Goal: Information Seeking & Learning: Check status

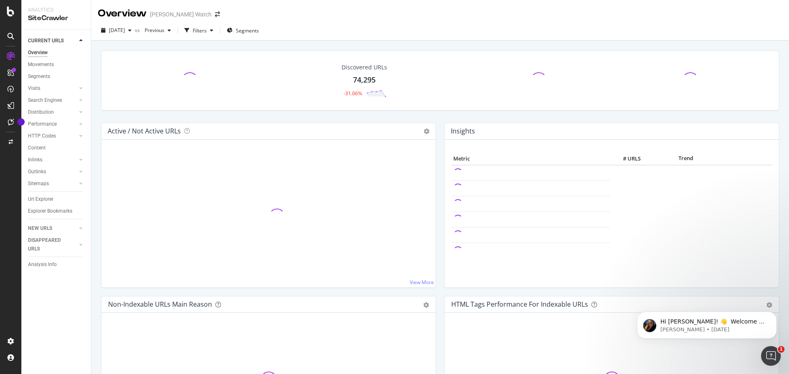
click at [440, 124] on div "Insights Metric # URLS Trend" at bounding box center [611, 209] width 343 height 173
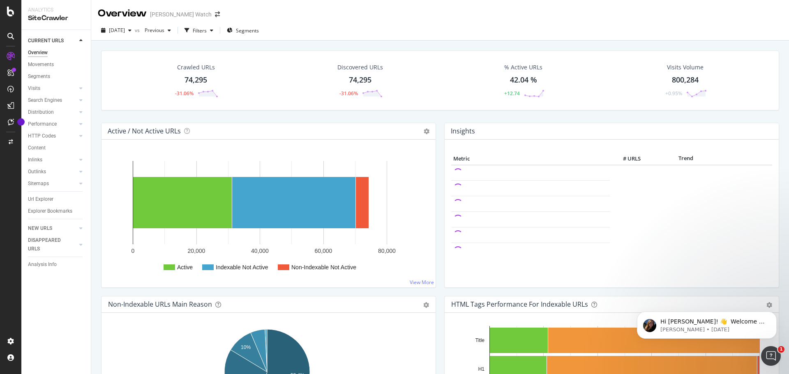
click at [440, 134] on div "Insights Metric # URLS Trend" at bounding box center [611, 209] width 343 height 173
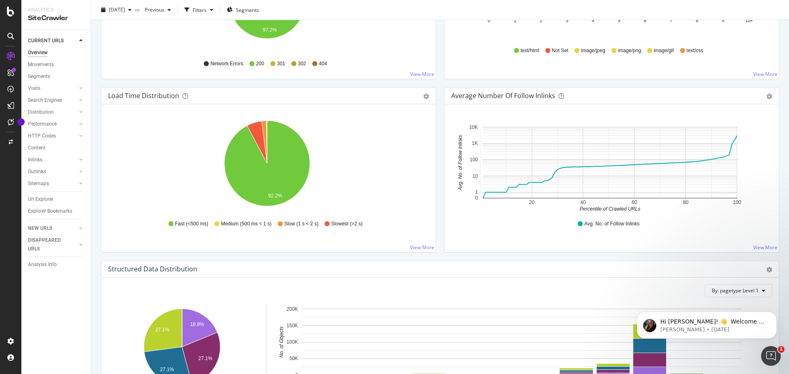
scroll to position [575, 0]
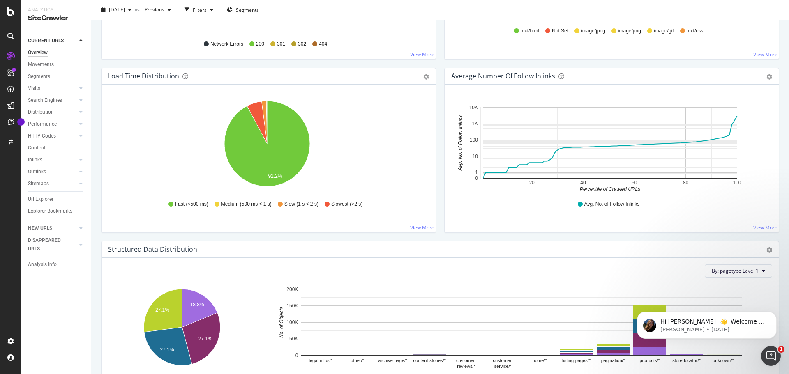
click at [435, 113] on div "Load Time Distribution Pie Table Export as CSV Add to Custom Report Hold CTRL w…" at bounding box center [268, 154] width 343 height 173
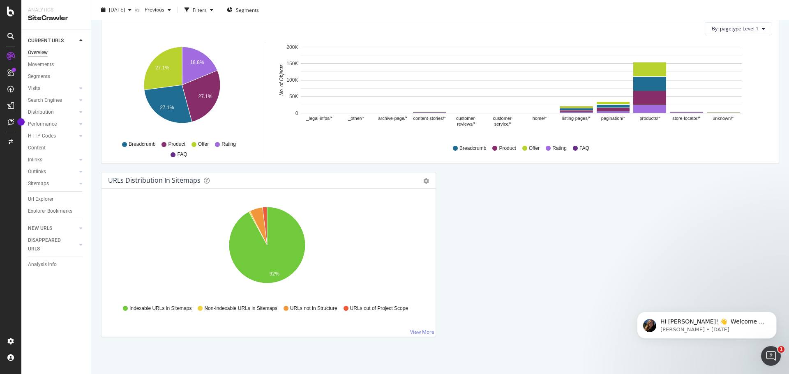
scroll to position [776, 0]
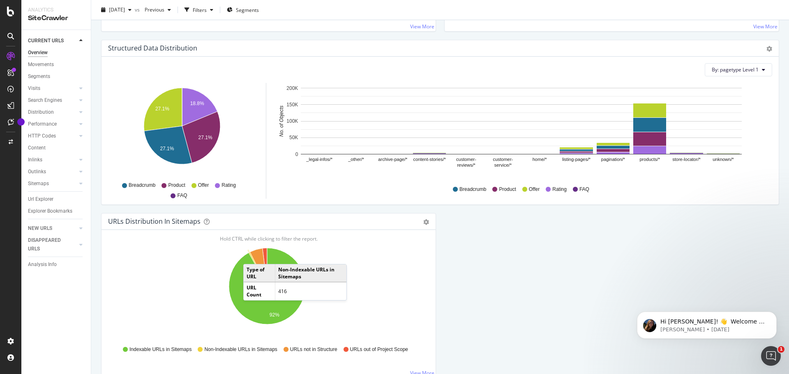
click at [251, 256] on icon "A chart." at bounding box center [257, 269] width 18 height 34
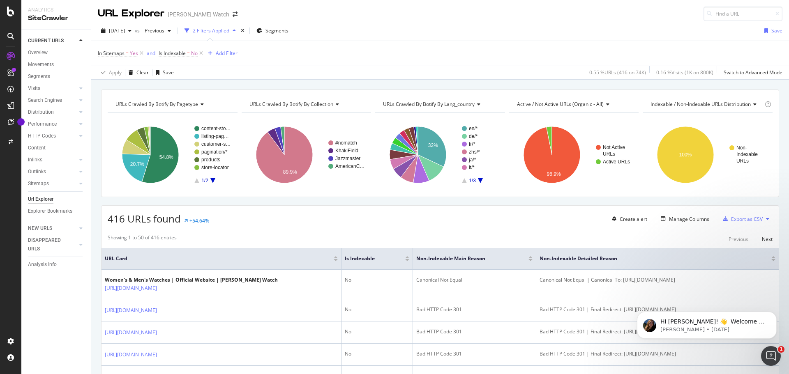
scroll to position [123, 0]
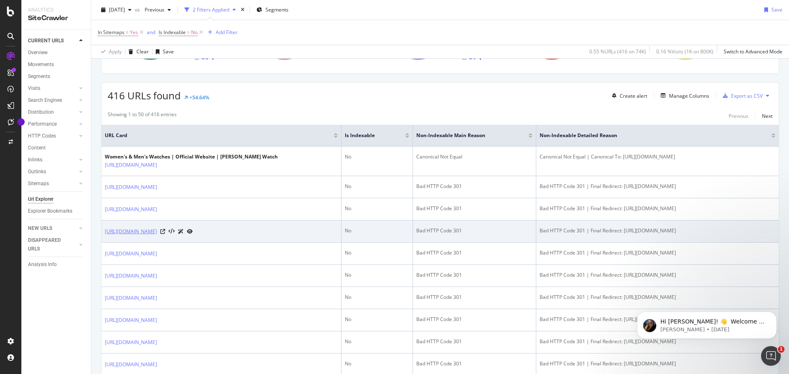
click at [157, 232] on link "[URL][DOMAIN_NAME]" at bounding box center [131, 232] width 52 height 8
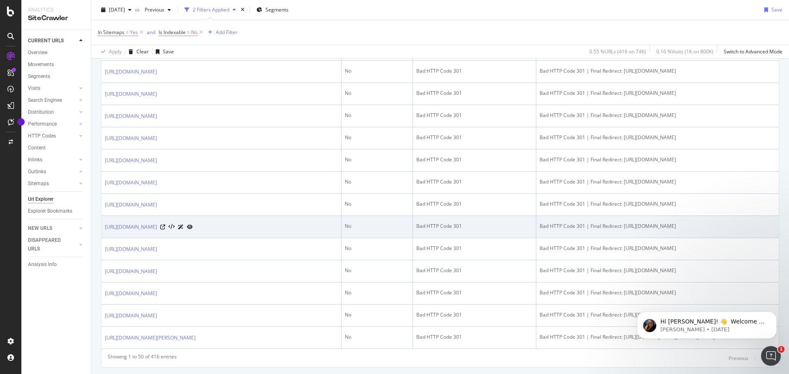
scroll to position [1084, 0]
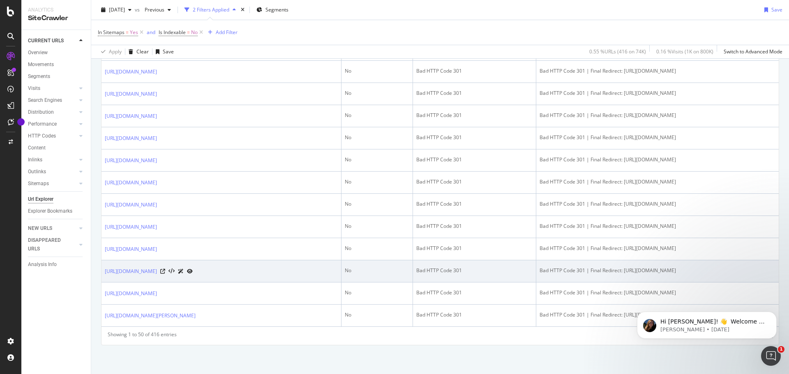
drag, startPoint x: 736, startPoint y: 269, endPoint x: 613, endPoint y: 274, distance: 123.7
click at [613, 274] on div "Bad HTTP Code 301 | Final Redirect: [URL][DOMAIN_NAME]" at bounding box center [657, 270] width 236 height 7
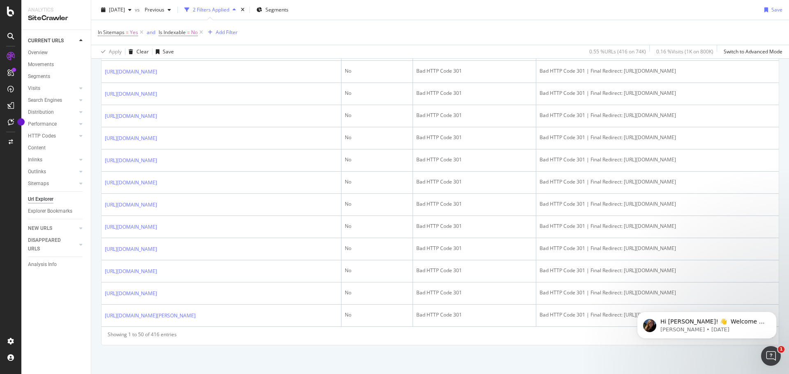
drag, startPoint x: 226, startPoint y: 271, endPoint x: 359, endPoint y: 343, distance: 151.8
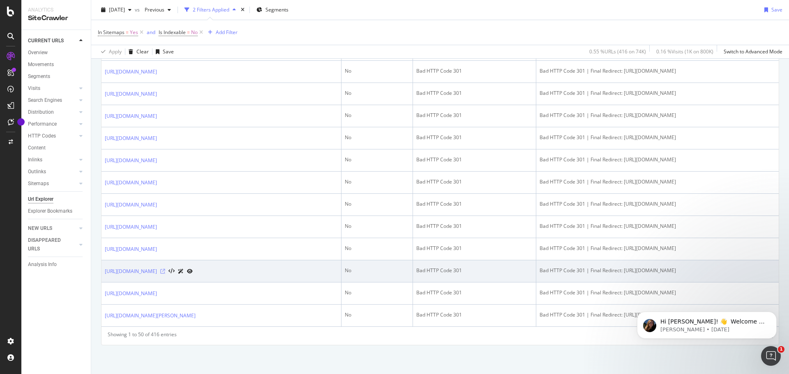
click at [165, 271] on icon at bounding box center [162, 271] width 5 height 5
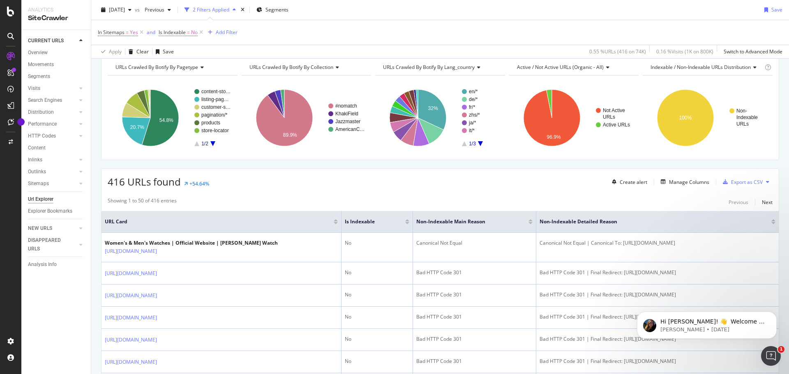
scroll to position [0, 0]
